Goal: Task Accomplishment & Management: Manage account settings

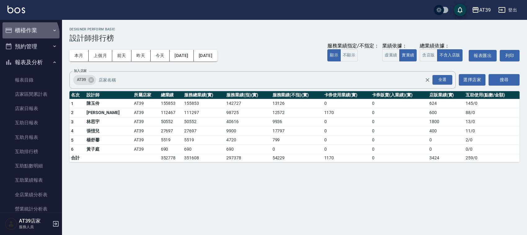
click at [24, 36] on button "櫃檯作業" at bounding box center [30, 30] width 57 height 16
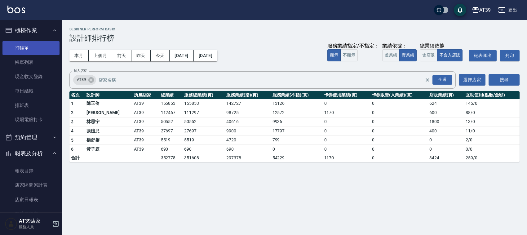
click at [24, 47] on link "打帳單" at bounding box center [30, 48] width 57 height 14
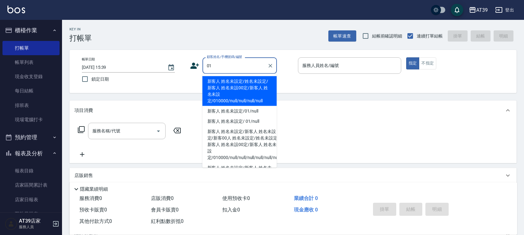
type input "新客人 姓名未設定/姓名未設定/新客人 姓名未設00定/新客人 姓名未設定/010000/null/null/null/null"
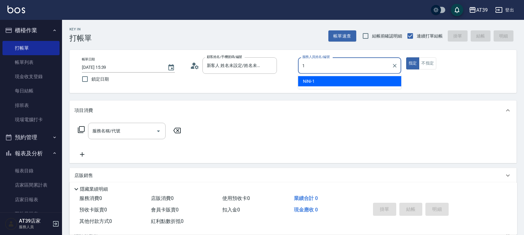
type input "NiNi-1"
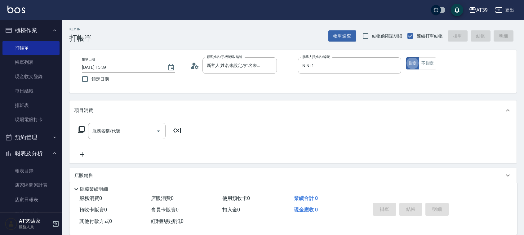
type button "true"
type input "新客人 姓名未設定/01/null"
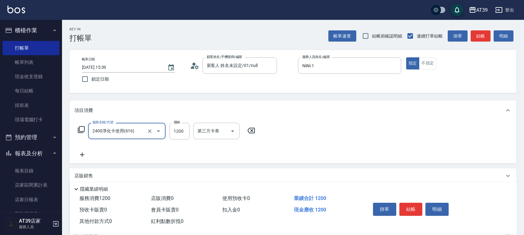
type input "2400淨化卡使用(616)"
click at [329, 134] on icon at bounding box center [333, 130] width 16 height 7
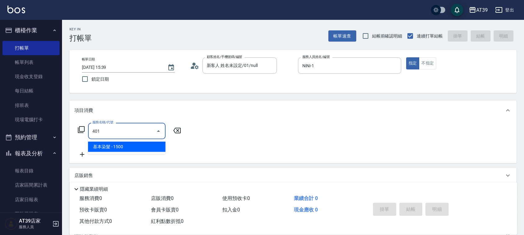
type input "基本染髮(401)"
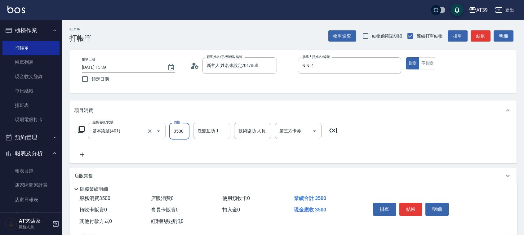
type input "3500"
type input "2"
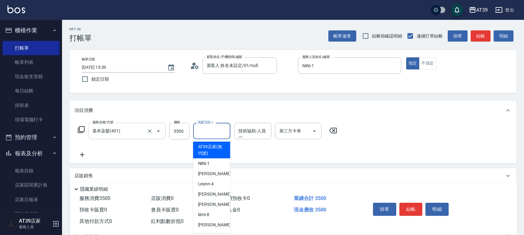
type input "AT39店家(無代號)"
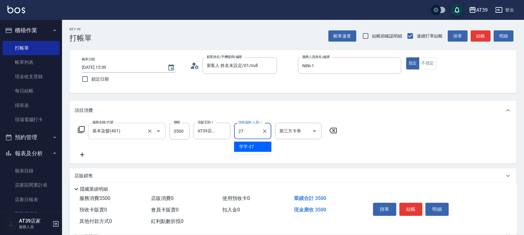
type input "芊芊-27"
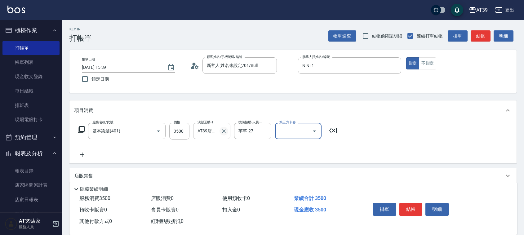
click at [226, 129] on icon "Clear" at bounding box center [224, 131] width 6 height 6
click at [479, 36] on button "結帳" at bounding box center [481, 35] width 20 height 11
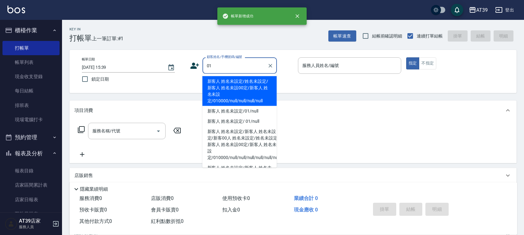
type input "新客人 姓名未設定/姓名未設定/新客人 姓名未設00定/新客人 姓名未設定/010000/null/null/null/null"
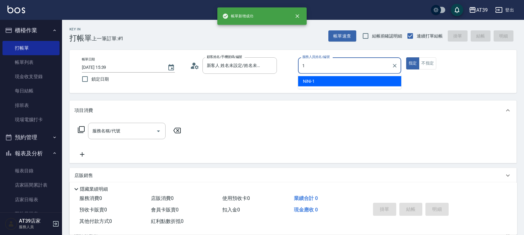
type input "NiNi-1"
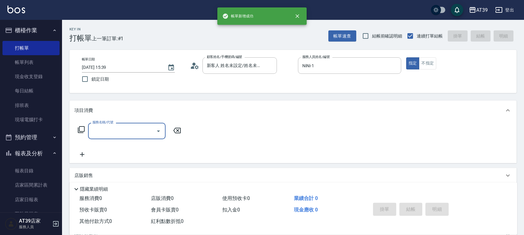
click at [98, 130] on input "服務名稱/代號" at bounding box center [122, 131] width 63 height 11
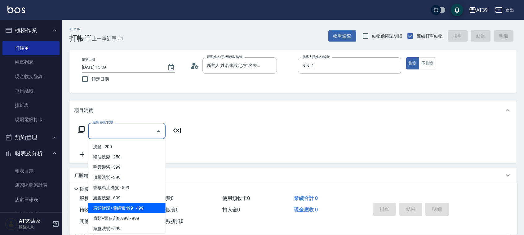
click at [149, 207] on span "肩頸紓壓+葉綠素499 - 499" at bounding box center [127, 208] width 78 height 10
type input "肩頸紓壓+葉綠素499(107)"
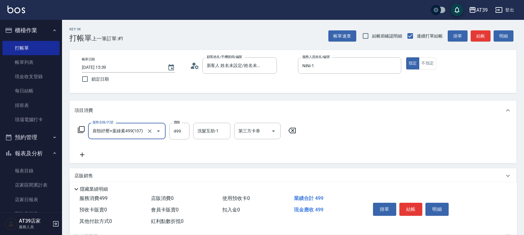
click at [190, 130] on div "服務名稱/代號 肩頸紓壓+葉綠素499(107) 服務名稱/代號 價格 499 價格 洗髮互助-1 洗髮互助-1 第三方卡券 第三方卡券" at bounding box center [186, 131] width 225 height 17
click at [182, 131] on input "499" at bounding box center [179, 131] width 20 height 17
type input "799"
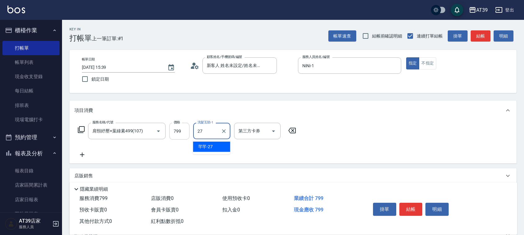
type input "芊芊-27"
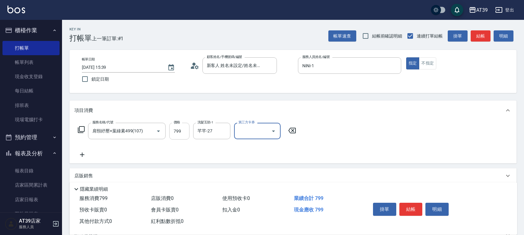
click at [183, 132] on input "799" at bounding box center [179, 131] width 20 height 17
click at [483, 33] on button "結帳" at bounding box center [481, 35] width 20 height 11
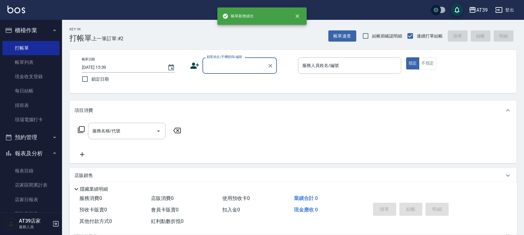
click at [62, 69] on div "櫃檯作業 打帳單 帳單列表 現金收支登錄 每日結帳 排班表 現場電腦打卡 預約管理 預約管理 單日預約紀錄 單週預約紀錄 報表及分析 報表目錄 店家區間累計表…" at bounding box center [31, 127] width 62 height 215
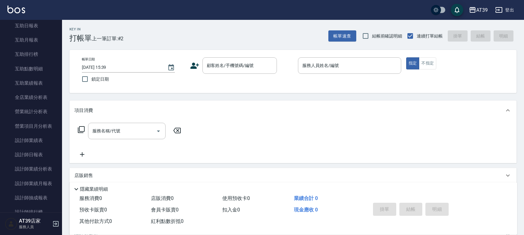
scroll to position [193, 0]
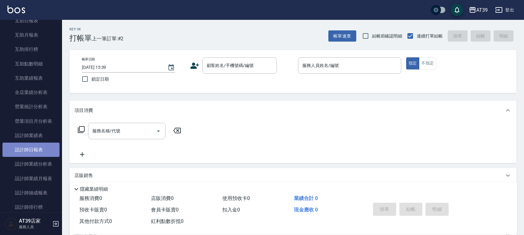
click at [50, 149] on link "設計師日報表" at bounding box center [30, 150] width 57 height 14
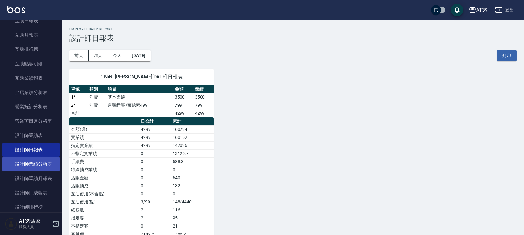
click at [31, 161] on link "設計師業績分析表" at bounding box center [30, 164] width 57 height 14
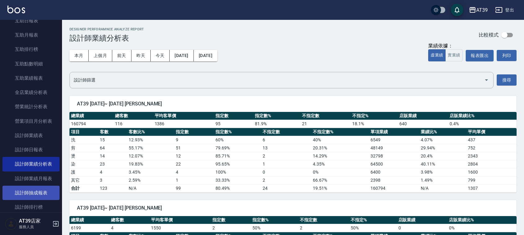
click at [36, 196] on link "設計師抽成報表" at bounding box center [30, 193] width 57 height 14
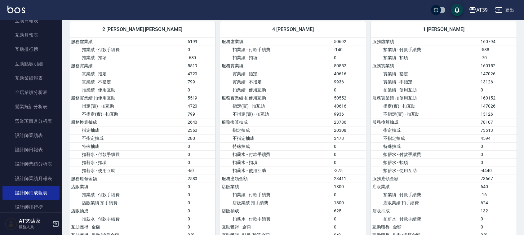
drag, startPoint x: 499, startPoint y: 61, endPoint x: 495, endPoint y: 91, distance: 30.4
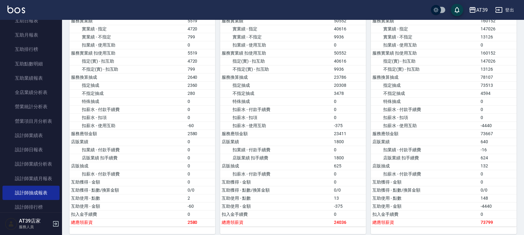
scroll to position [426, 0]
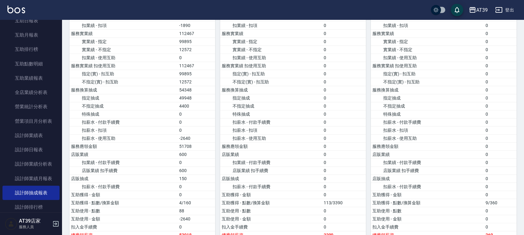
drag, startPoint x: 495, startPoint y: 86, endPoint x: 503, endPoint y: 151, distance: 65.0
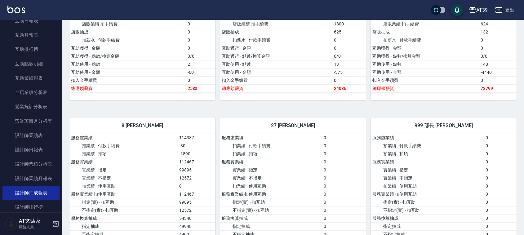
drag, startPoint x: 506, startPoint y: 141, endPoint x: 500, endPoint y: 115, distance: 26.7
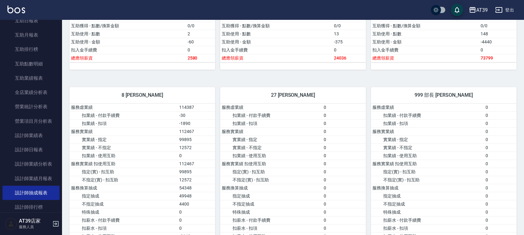
drag, startPoint x: 309, startPoint y: 90, endPoint x: 309, endPoint y: 118, distance: 28.2
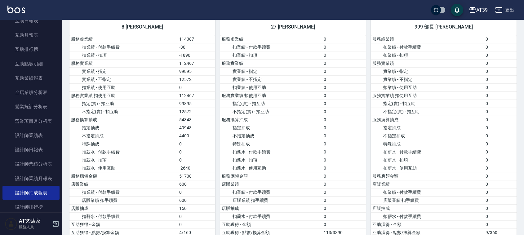
drag, startPoint x: 307, startPoint y: 107, endPoint x: 314, endPoint y: 147, distance: 40.5
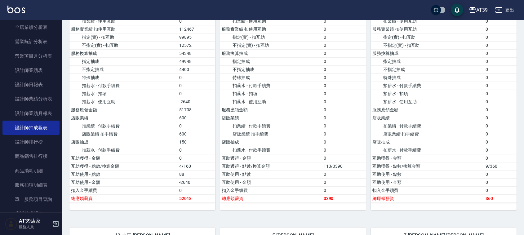
scroll to position [267, 0]
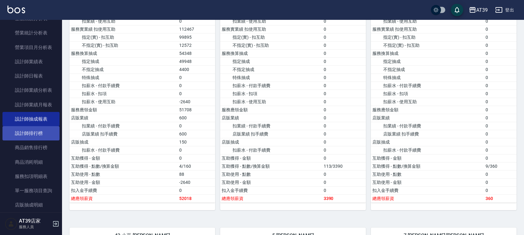
click at [46, 127] on link "設計師排行榜" at bounding box center [30, 133] width 57 height 14
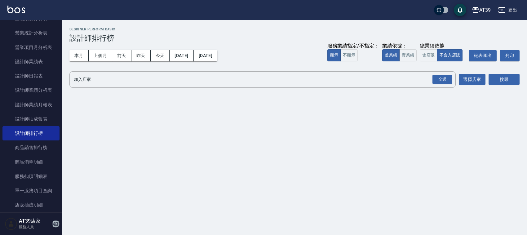
click at [55, 221] on icon "button" at bounding box center [55, 223] width 7 height 7
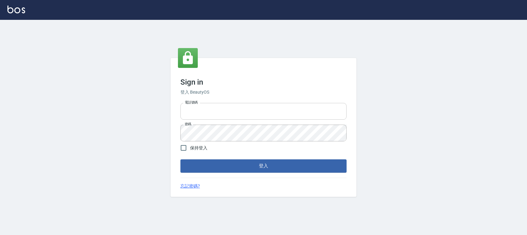
type input "1000"
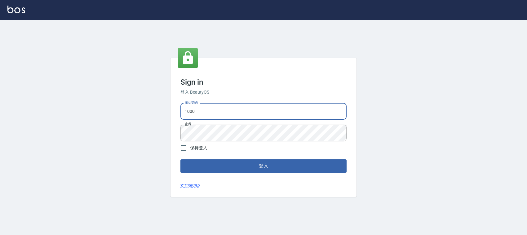
drag, startPoint x: 256, startPoint y: 108, endPoint x: 90, endPoint y: 156, distance: 173.3
click at [90, 156] on div "Sign in 登入 BeautyOS 電話號碼 1000 電話號碼 密碼 密碼 保持登入 登入 忘記密碼?" at bounding box center [263, 127] width 527 height 215
type input "0976297231"
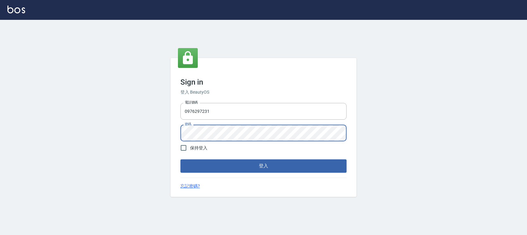
click at [146, 146] on div "Sign in 登入 BeautyOS 電話號碼 0976297231 電話號碼 密碼 密碼 保持登入 登入 忘記密碼?" at bounding box center [263, 127] width 527 height 215
click at [181, 159] on button "登入" at bounding box center [264, 165] width 166 height 13
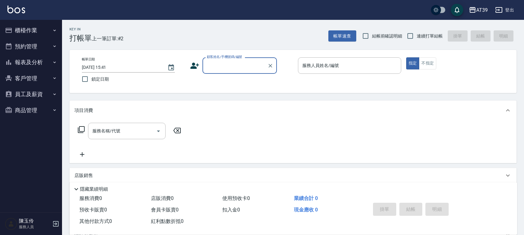
click at [18, 60] on button "報表及分析" at bounding box center [30, 62] width 57 height 16
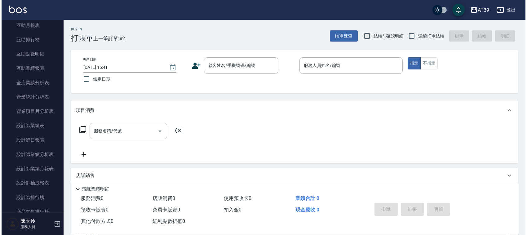
scroll to position [125, 0]
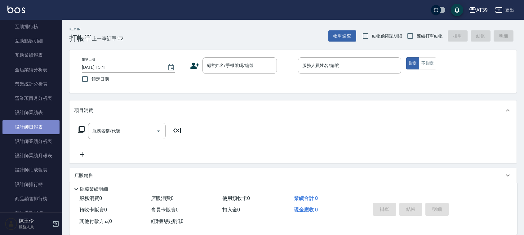
click at [43, 129] on link "設計師日報表" at bounding box center [30, 127] width 57 height 14
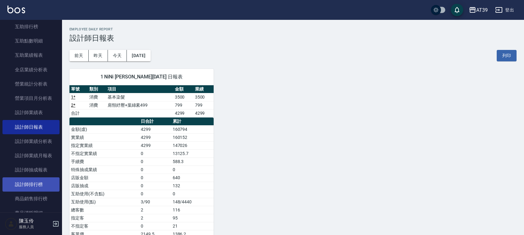
click at [47, 186] on link "設計師排行榜" at bounding box center [30, 184] width 57 height 14
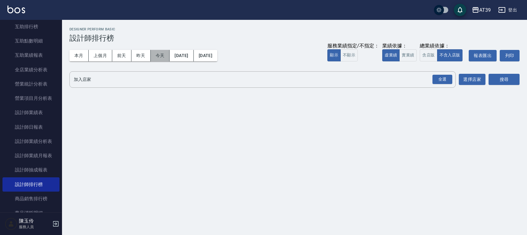
drag, startPoint x: 160, startPoint y: 56, endPoint x: 212, endPoint y: 44, distance: 52.7
click at [161, 56] on button "今天" at bounding box center [160, 55] width 19 height 11
click at [439, 84] on div "全選" at bounding box center [443, 80] width 20 height 10
click at [508, 75] on button "搜尋" at bounding box center [504, 79] width 31 height 11
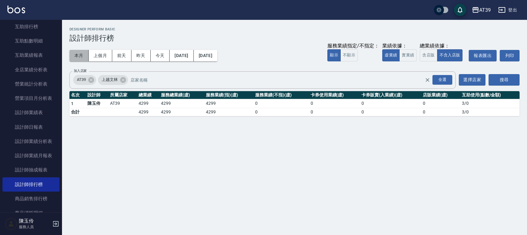
click at [86, 58] on button "本月" at bounding box center [78, 55] width 19 height 11
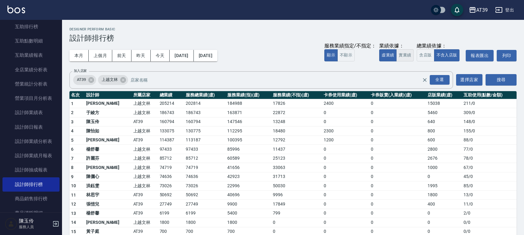
click at [402, 58] on button "實業績" at bounding box center [404, 55] width 17 height 12
click at [471, 11] on icon "button" at bounding box center [472, 9] width 7 height 7
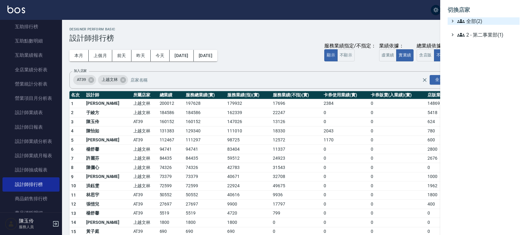
click at [466, 24] on span "全部(2)" at bounding box center [487, 20] width 60 height 7
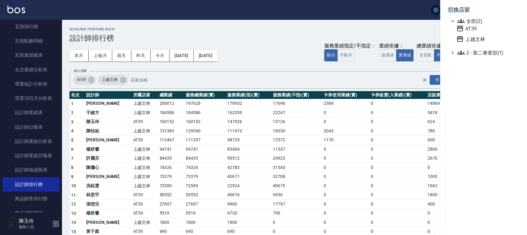
click at [466, 41] on span "上越文林" at bounding box center [487, 38] width 61 height 7
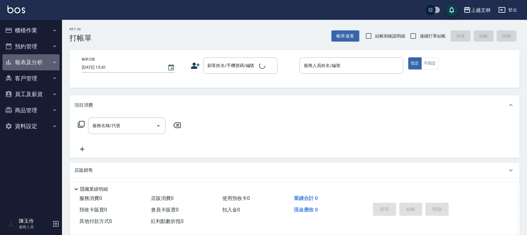
click at [38, 62] on button "報表及分析" at bounding box center [30, 62] width 57 height 16
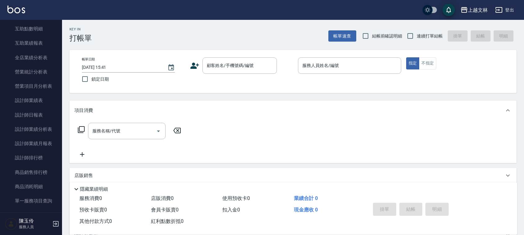
scroll to position [146, 0]
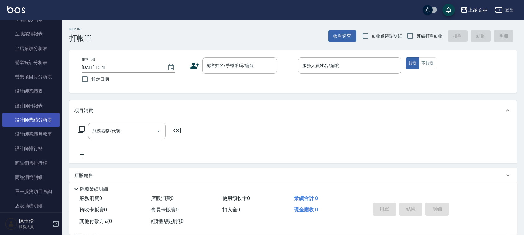
click at [44, 123] on link "設計師業績分析表" at bounding box center [30, 120] width 57 height 14
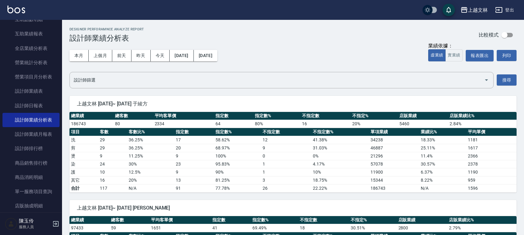
drag, startPoint x: 317, startPoint y: 86, endPoint x: 326, endPoint y: 123, distance: 38.9
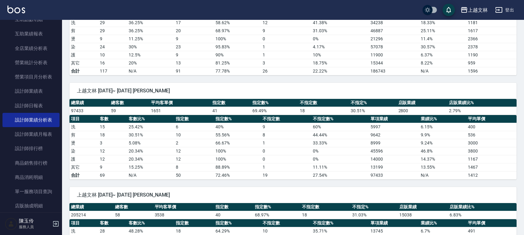
drag, startPoint x: 331, startPoint y: 158, endPoint x: 334, endPoint y: 191, distance: 32.7
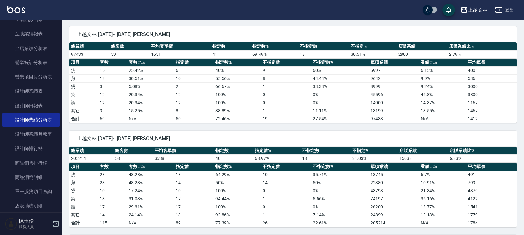
scroll to position [198, 0]
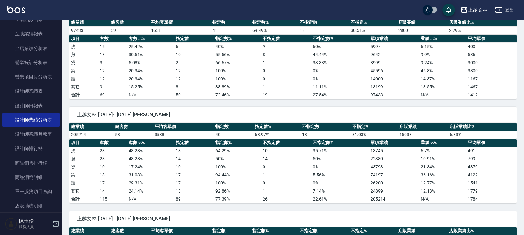
drag, startPoint x: 351, startPoint y: 121, endPoint x: 358, endPoint y: 144, distance: 24.4
click at [33, 102] on link "設計師日報表" at bounding box center [30, 106] width 57 height 14
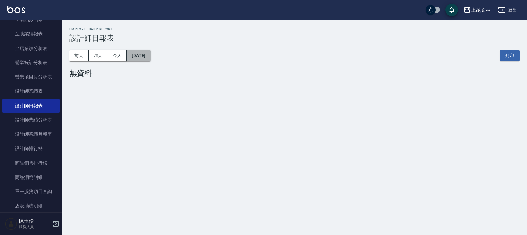
click at [150, 53] on button "[DATE]" at bounding box center [139, 55] width 24 height 11
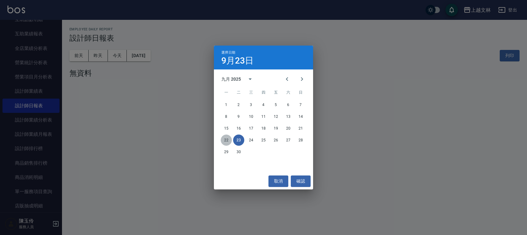
click at [224, 137] on button "22" at bounding box center [226, 140] width 11 height 11
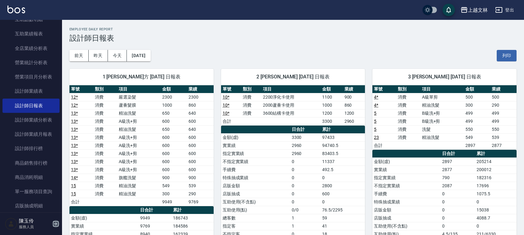
click at [58, 221] on icon "button" at bounding box center [55, 223] width 7 height 7
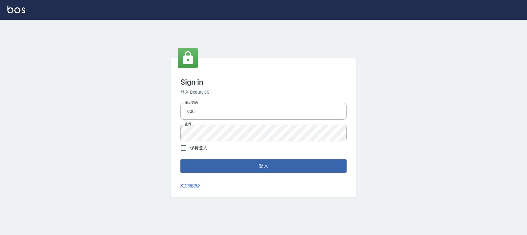
click at [255, 163] on button "登入" at bounding box center [264, 165] width 166 height 13
click at [244, 114] on input "1000" at bounding box center [264, 111] width 166 height 17
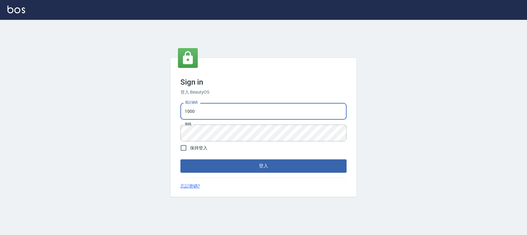
type input "0228335030"
click at [245, 165] on button "登入" at bounding box center [264, 165] width 166 height 13
